Goal: Communication & Community: Answer question/provide support

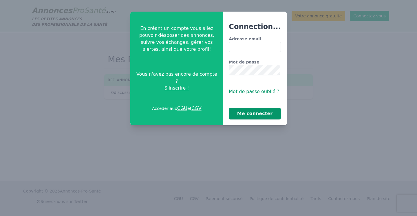
type input "**********"
click at [253, 115] on button "Me connecter" at bounding box center [255, 114] width 52 height 12
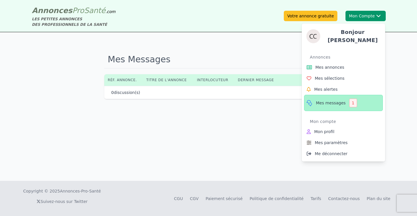
click at [333, 100] on span "Mes messages" at bounding box center [331, 103] width 30 height 6
click at [353, 100] on div "1" at bounding box center [353, 102] width 8 height 9
click at [309, 99] on icon at bounding box center [309, 102] width 7 height 7
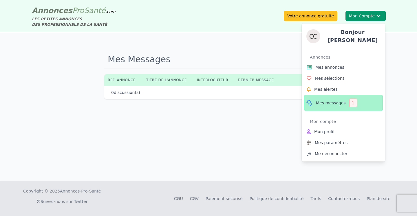
click at [312, 101] on icon at bounding box center [309, 102] width 7 height 7
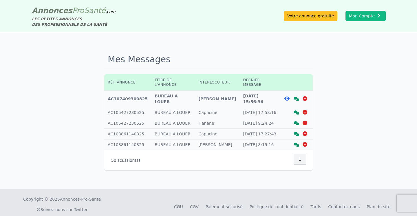
click at [297, 98] on icon at bounding box center [296, 99] width 5 height 4
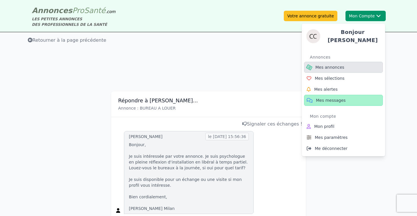
click at [331, 66] on span "Mes annonces" at bounding box center [329, 67] width 29 height 6
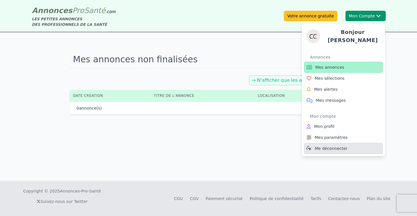
click at [328, 148] on span "Me déconnecter" at bounding box center [331, 148] width 33 height 6
